Goal: Information Seeking & Learning: Learn about a topic

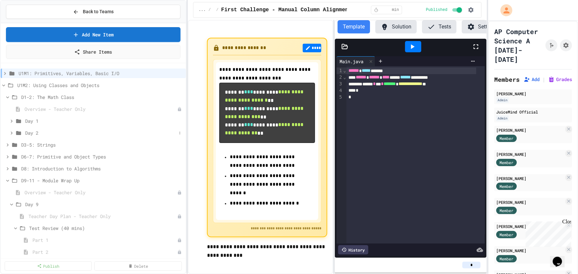
click at [36, 135] on span "Day 2" at bounding box center [100, 132] width 151 height 7
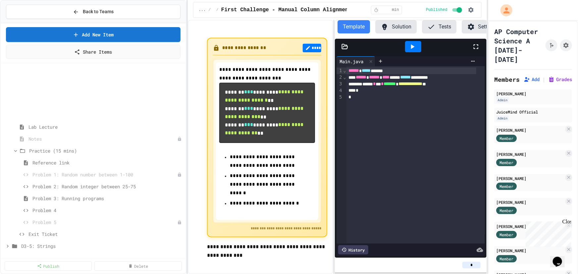
scroll to position [120, 0]
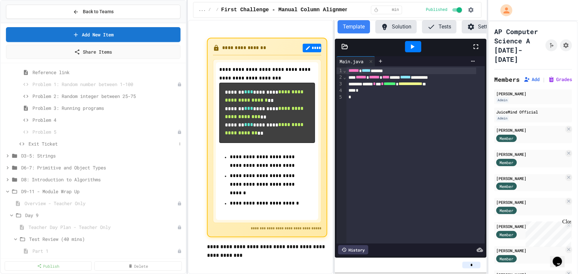
click at [58, 144] on span "Exit Ticket" at bounding box center [102, 143] width 148 height 7
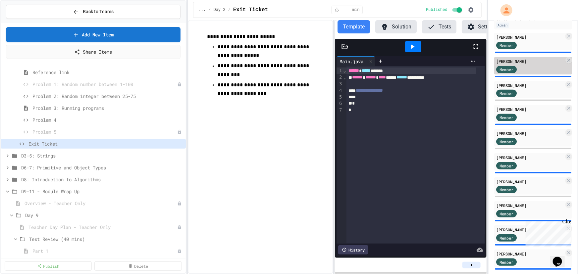
scroll to position [105, 0]
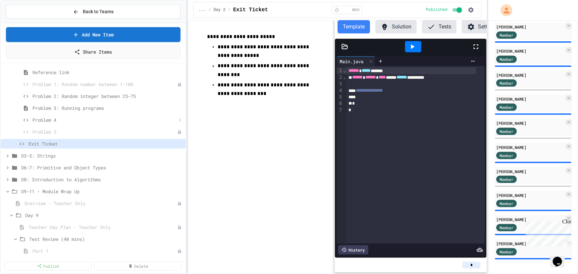
click at [50, 120] on span "Problem 4" at bounding box center [104, 120] width 144 height 7
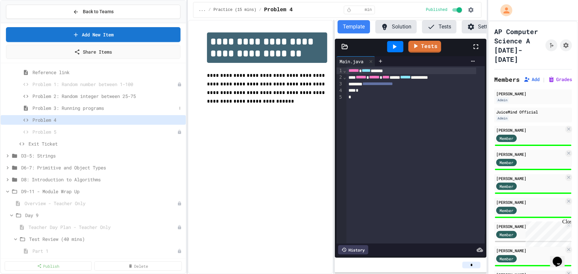
click at [80, 107] on span "Problem 3: Running programs" at bounding box center [104, 108] width 144 height 7
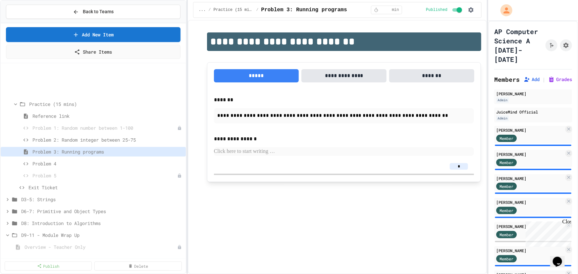
scroll to position [120, 0]
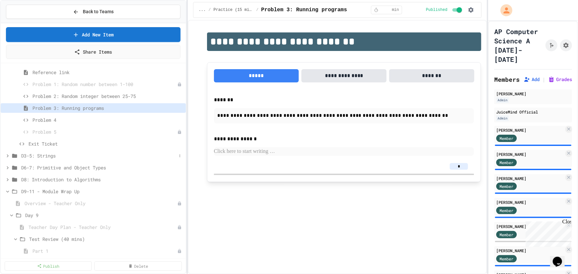
click at [7, 155] on icon at bounding box center [8, 155] width 2 height 3
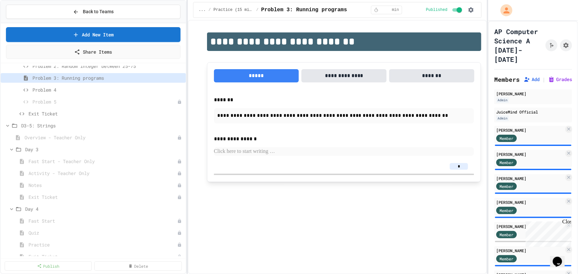
scroll to position [180, 0]
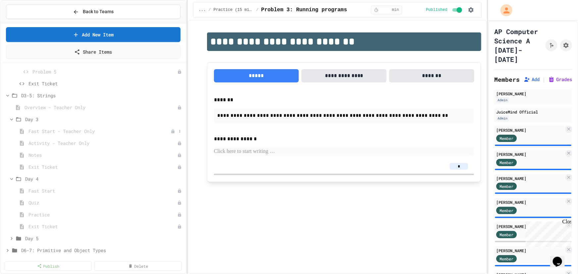
click at [85, 129] on span "Fast Start - Teacher Only" at bounding box center [99, 131] width 142 height 7
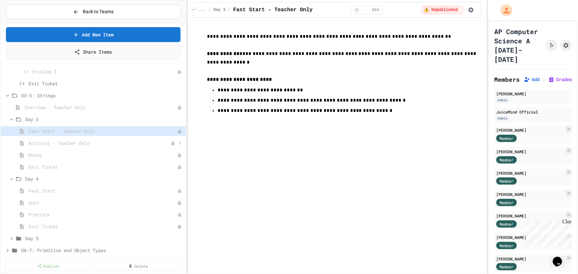
click at [82, 144] on span "Activity - Teacher Only" at bounding box center [99, 143] width 142 height 7
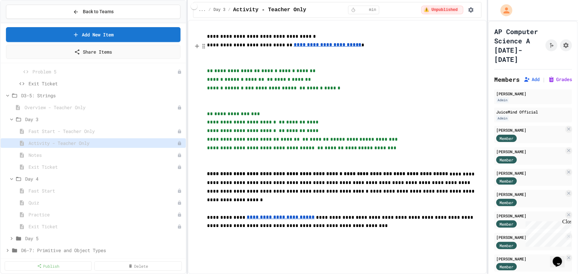
click at [294, 47] on u "**********" at bounding box center [328, 44] width 68 height 5
click at [301, 30] on link "[URL][DOMAIN_NAME]" at bounding box center [293, 33] width 47 height 7
click at [52, 148] on div "Activity - Teacher Only" at bounding box center [93, 144] width 185 height 12
click at [50, 155] on span "Notes" at bounding box center [99, 155] width 142 height 7
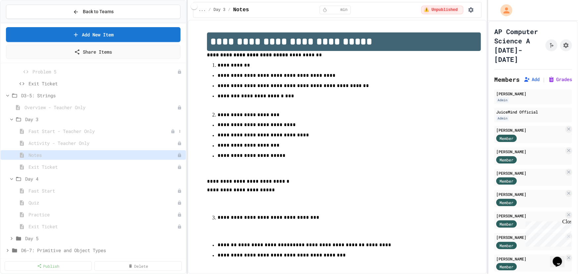
click at [64, 132] on span "Fast Start - Teacher Only" at bounding box center [99, 131] width 142 height 7
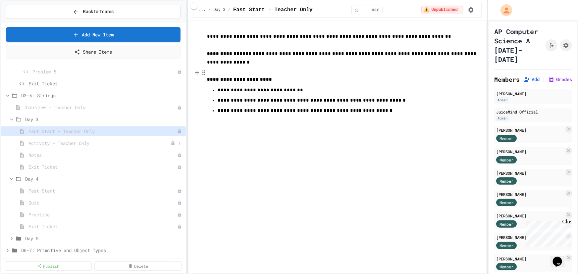
click at [74, 142] on span "Activity - Teacher Only" at bounding box center [99, 143] width 142 height 7
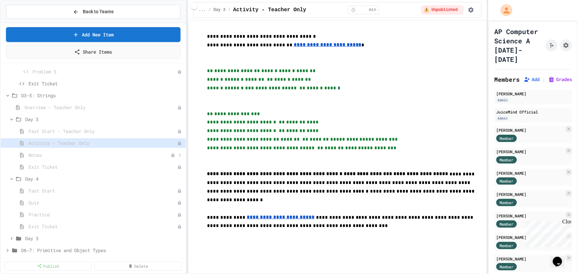
click at [38, 153] on span "Notes" at bounding box center [99, 155] width 142 height 7
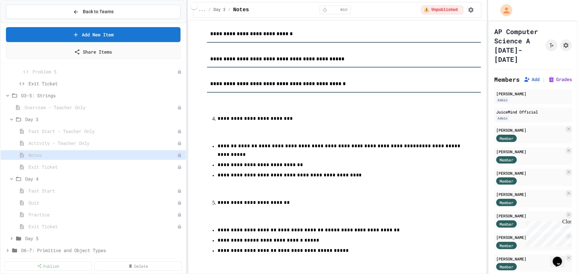
scroll to position [271, 0]
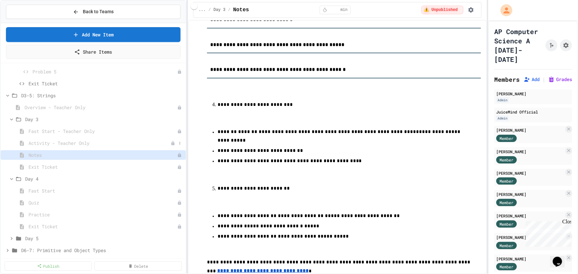
click at [51, 145] on span "Activity - Teacher Only" at bounding box center [99, 143] width 142 height 7
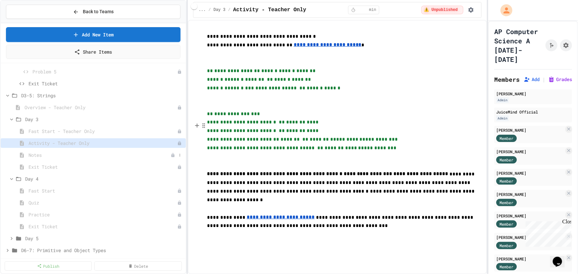
click at [48, 158] on div "Notes" at bounding box center [93, 155] width 185 height 10
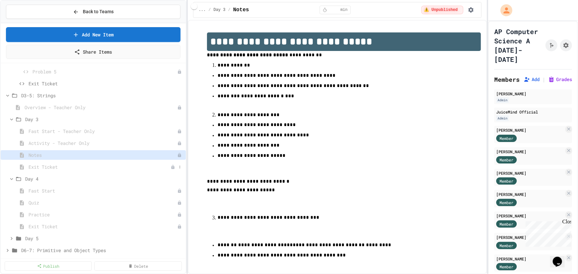
click at [50, 169] on span "Exit Ticket" at bounding box center [99, 167] width 142 height 7
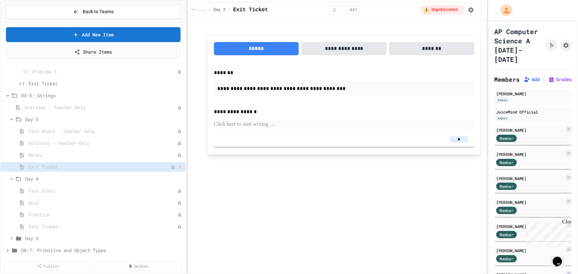
click at [177, 165] on button at bounding box center [179, 167] width 7 height 7
click at [162, 190] on button "Publish" at bounding box center [157, 191] width 42 height 12
click at [58, 152] on span "Notes" at bounding box center [99, 155] width 142 height 7
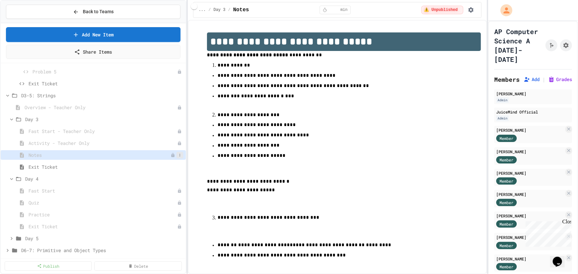
click at [177, 154] on button at bounding box center [179, 155] width 7 height 7
click at [163, 178] on button "Publish" at bounding box center [157, 179] width 42 height 12
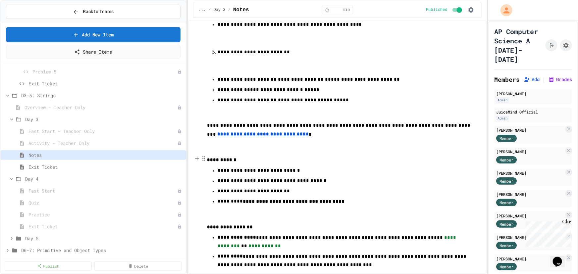
scroll to position [421, 0]
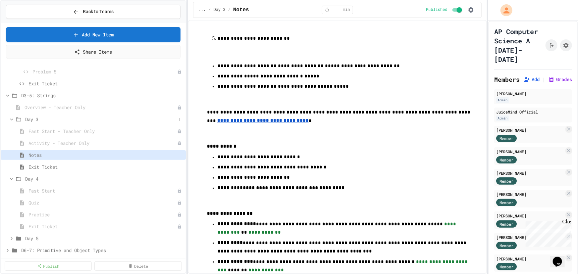
click at [40, 115] on div "Day 3" at bounding box center [93, 120] width 185 height 10
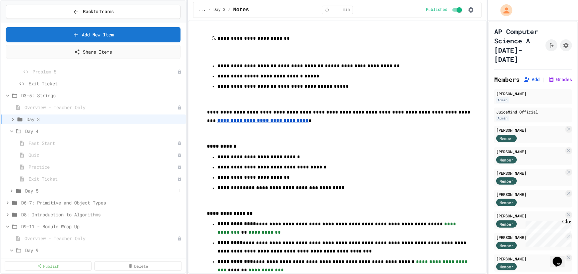
click at [9, 188] on icon at bounding box center [12, 191] width 6 height 6
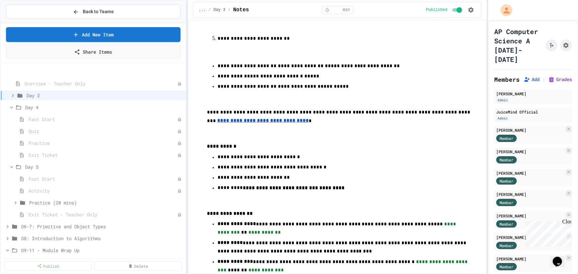
scroll to position [241, 0]
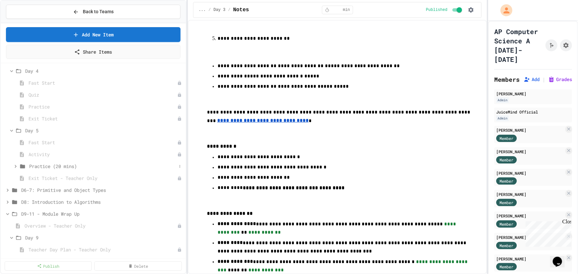
click at [15, 168] on icon at bounding box center [16, 167] width 6 height 6
click at [45, 152] on span "Activity" at bounding box center [99, 154] width 142 height 7
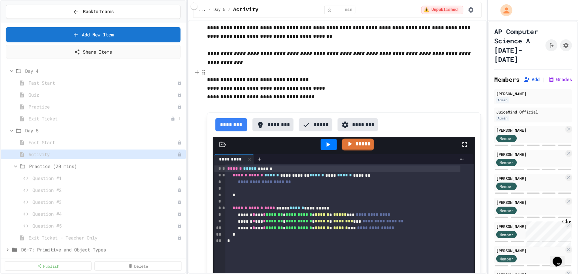
scroll to position [60, 0]
click at [12, 129] on icon at bounding box center [12, 131] width 6 height 6
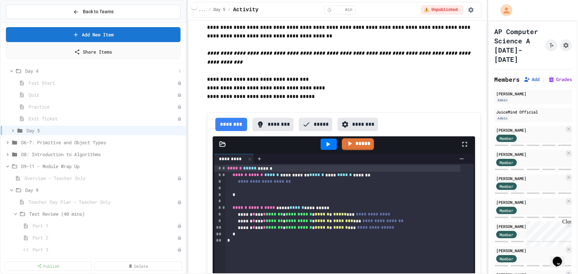
click at [12, 71] on icon at bounding box center [11, 71] width 3 height 2
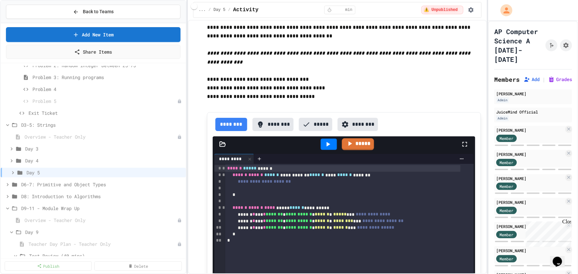
scroll to position [150, 0]
click at [7, 207] on icon at bounding box center [8, 209] width 6 height 6
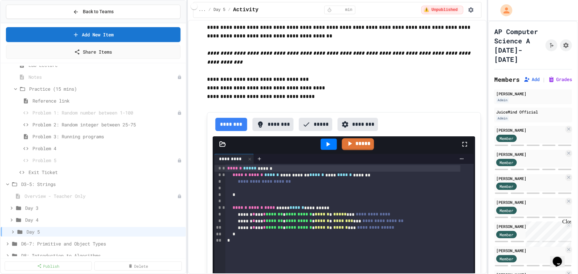
scroll to position [90, 0]
click at [58, 199] on span "Overview - Teacher Only" at bounding box center [98, 197] width 146 height 7
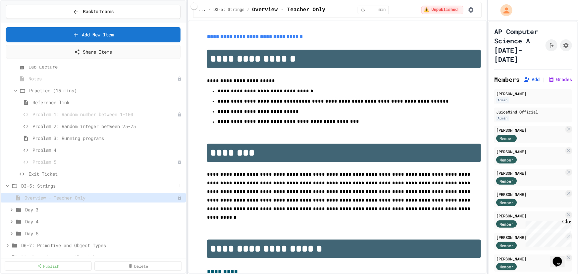
click at [44, 186] on span "D3-5: Strings" at bounding box center [98, 185] width 155 height 7
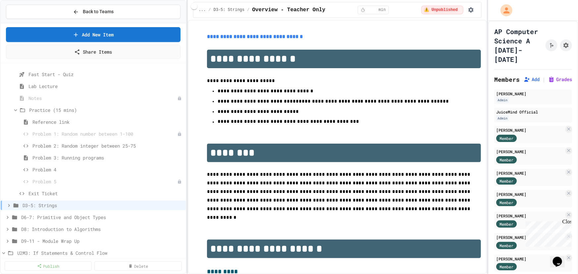
scroll to position [60, 0]
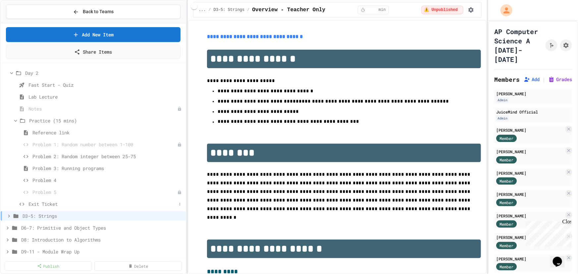
click at [43, 202] on span "Exit Ticket" at bounding box center [102, 204] width 148 height 7
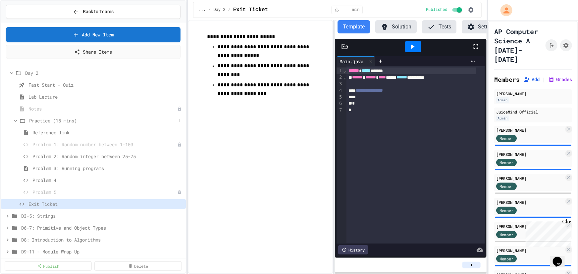
click at [17, 119] on icon at bounding box center [16, 121] width 6 height 6
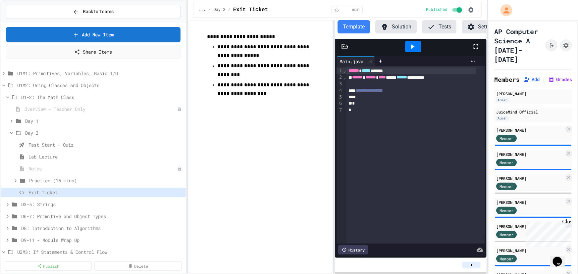
click at [12, 134] on icon at bounding box center [12, 133] width 6 height 6
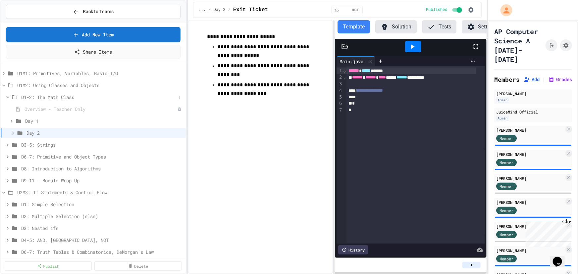
click at [5, 98] on icon at bounding box center [8, 97] width 6 height 6
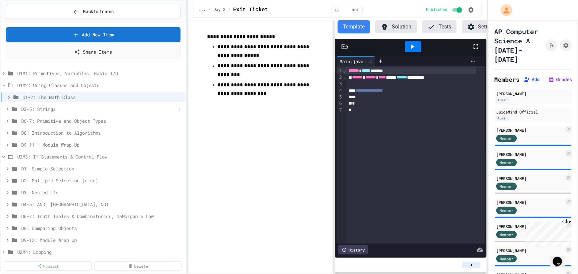
click at [5, 109] on icon at bounding box center [8, 109] width 6 height 6
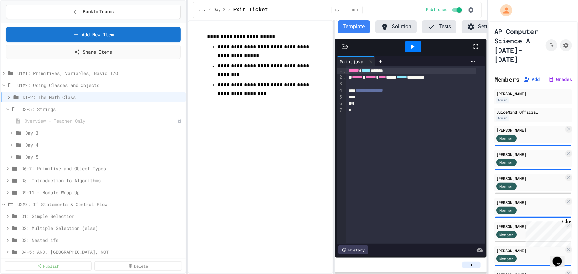
click at [11, 131] on icon at bounding box center [12, 133] width 6 height 6
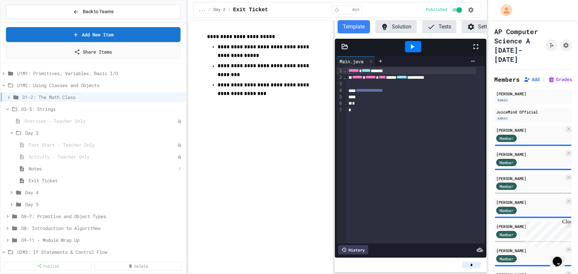
click at [37, 166] on span "Notes" at bounding box center [102, 168] width 148 height 7
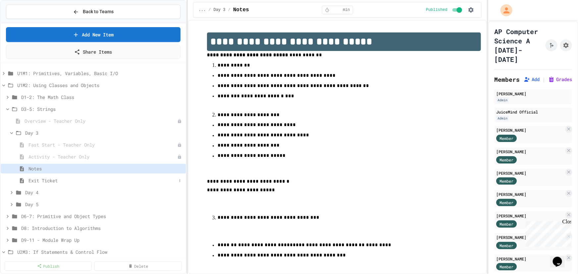
click at [57, 181] on span "Exit Ticket" at bounding box center [102, 180] width 148 height 7
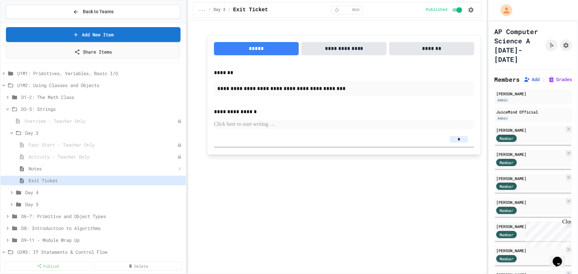
click at [47, 164] on div "Notes" at bounding box center [93, 169] width 185 height 10
